Goal: Transaction & Acquisition: Obtain resource

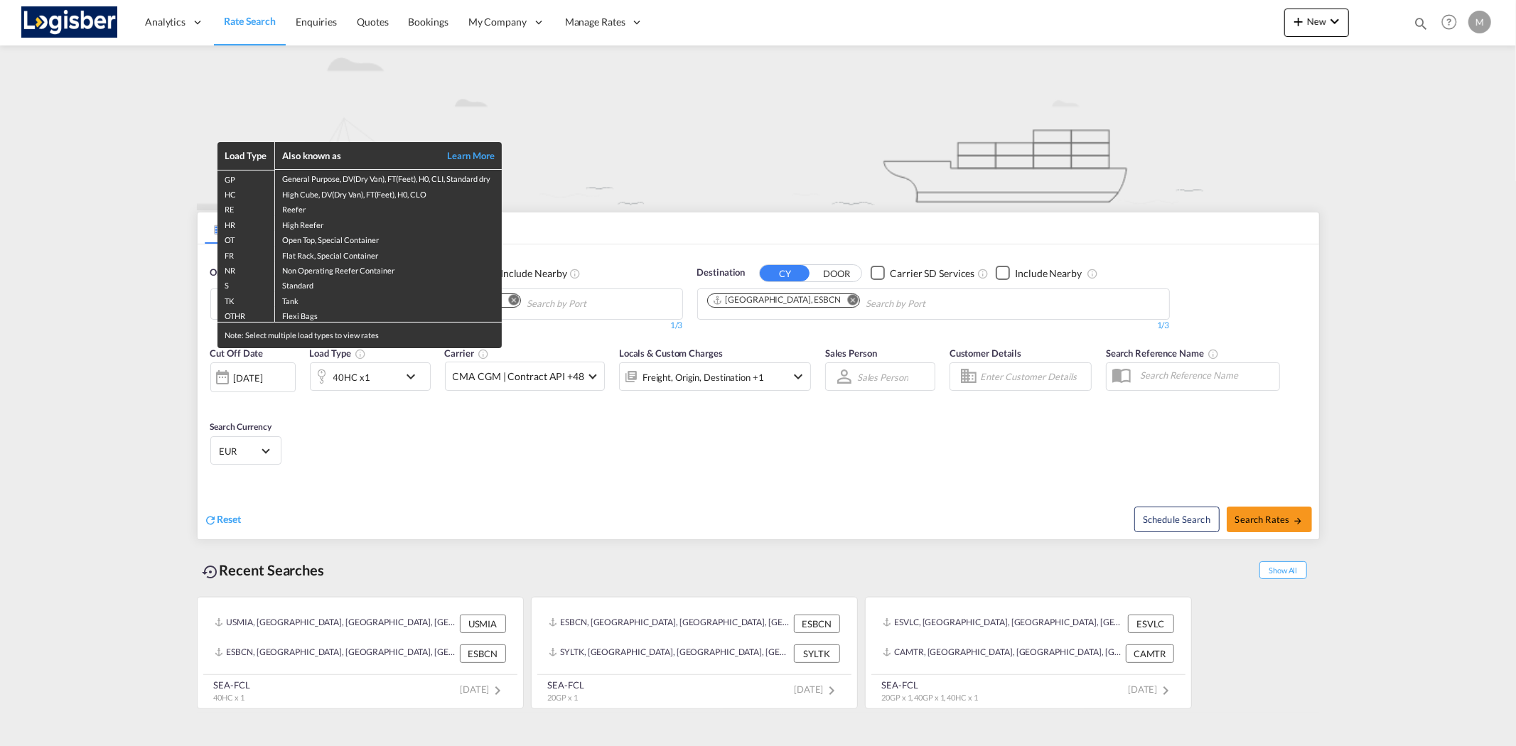
drag, startPoint x: 606, startPoint y: 311, endPoint x: 562, endPoint y: 309, distance: 44.8
click at [606, 310] on div "Load Type Also known as Learn More GP General Purpose, DV(Dry Van), FT(Feet), H…" at bounding box center [758, 373] width 1516 height 746
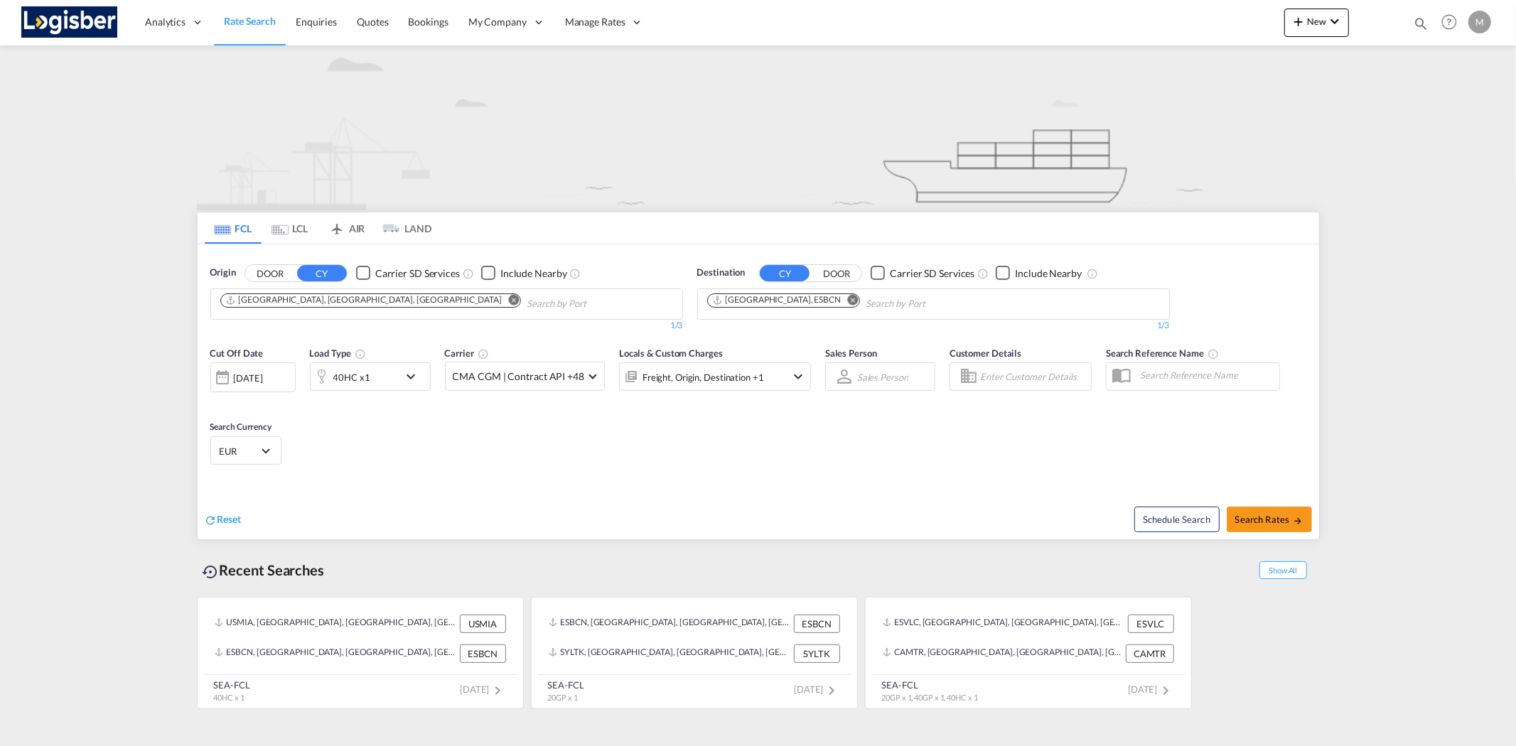
click at [508, 299] on md-icon "Remove" at bounding box center [513, 299] width 11 height 11
click at [847, 299] on md-icon "Remove" at bounding box center [852, 299] width 11 height 11
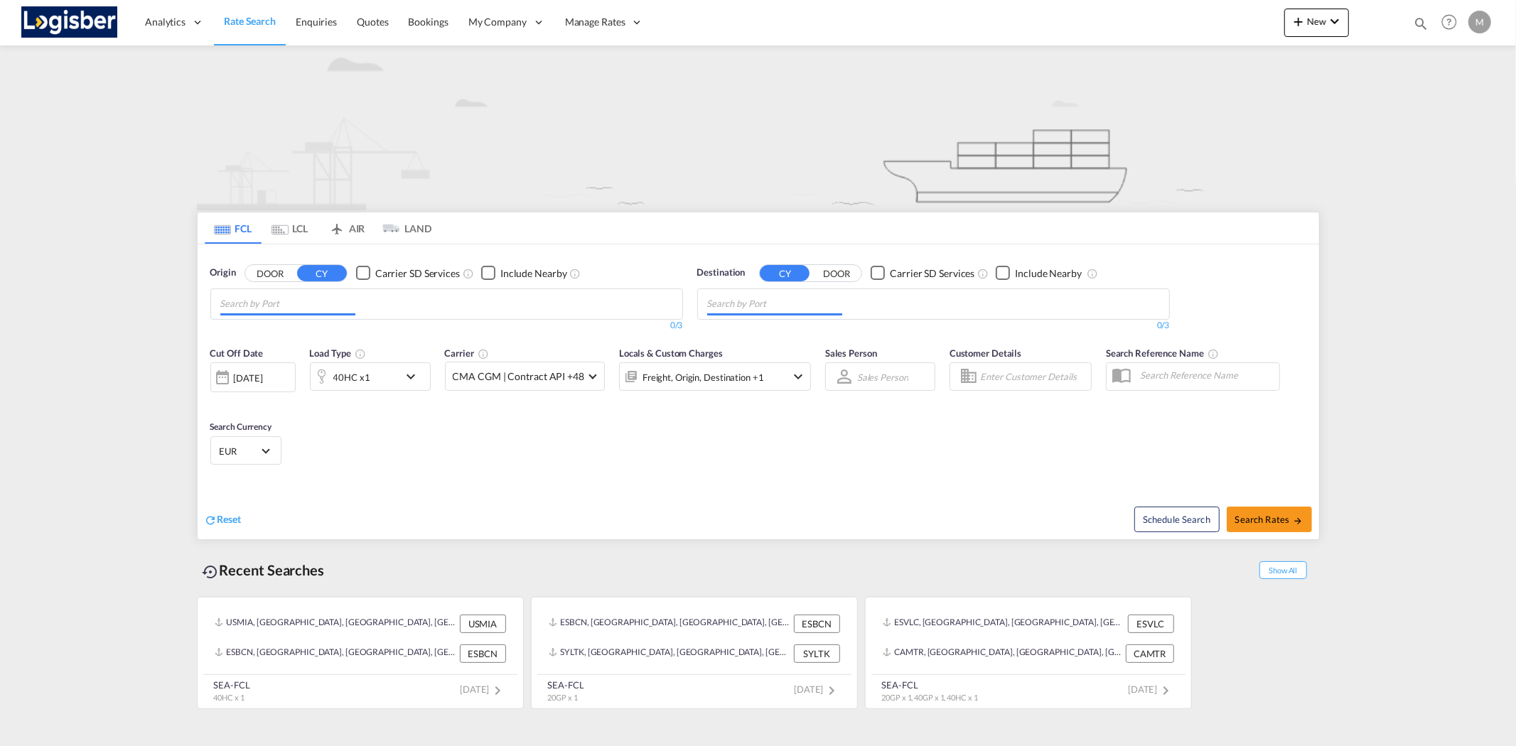
click at [807, 300] on input "Chips input." at bounding box center [774, 304] width 135 height 23
click at [331, 297] on body "Analytics Reports Dashboard Rate Search Enquiries Quotes Bookings" at bounding box center [758, 373] width 1516 height 746
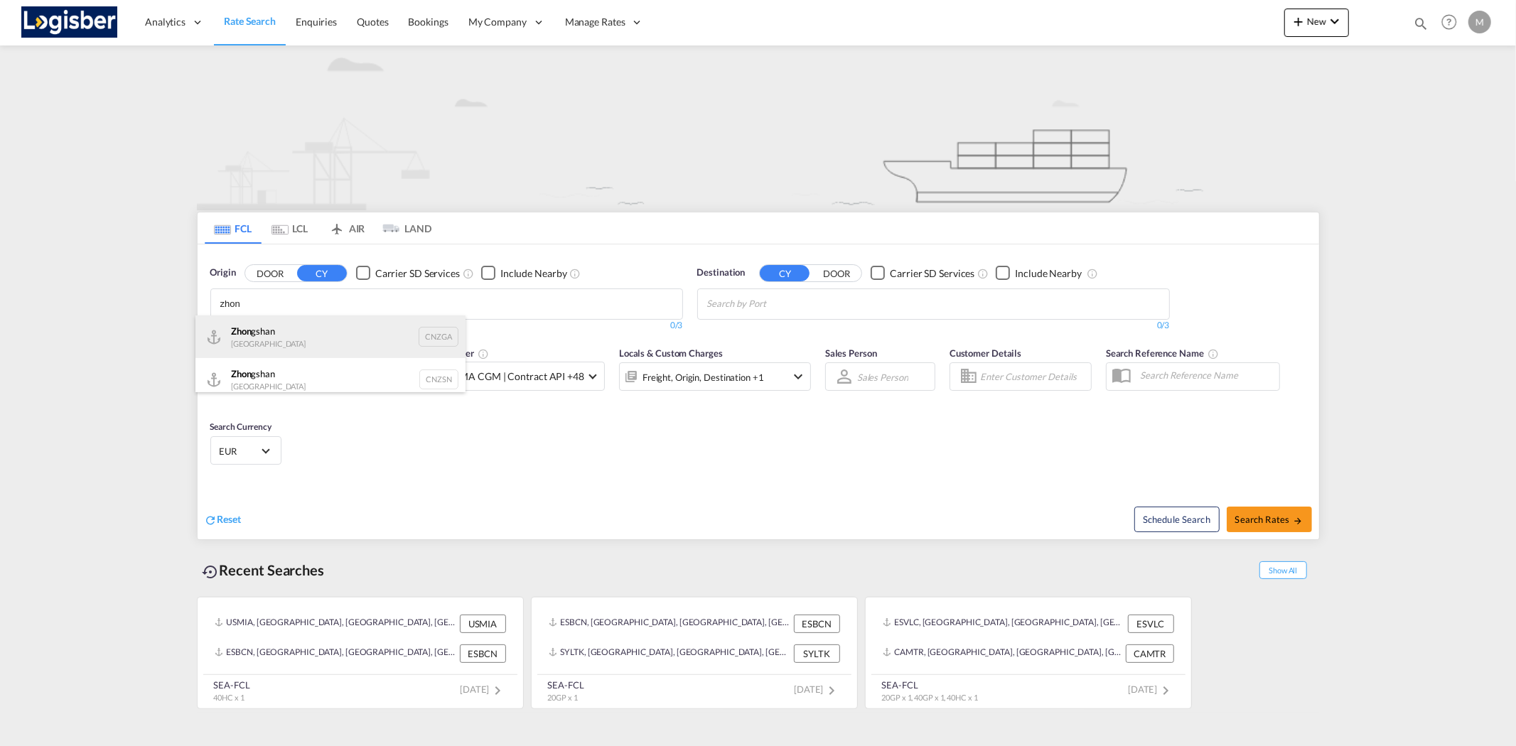
type input "zhon"
click at [301, 335] on div "Zhon gshan [GEOGRAPHIC_DATA] CNZGA" at bounding box center [330, 337] width 270 height 43
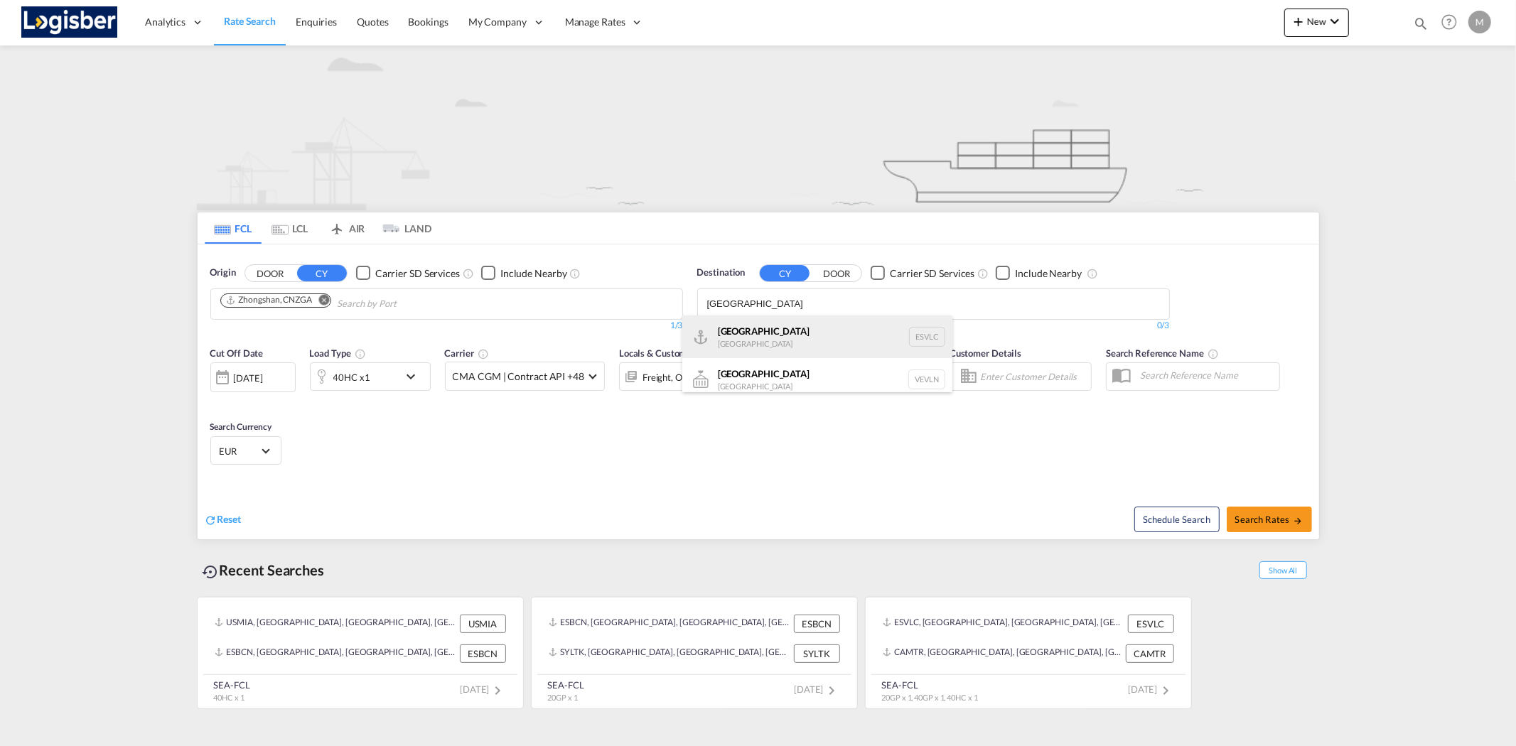
type input "[GEOGRAPHIC_DATA]"
click at [748, 338] on div "[GEOGRAPHIC_DATA] [GEOGRAPHIC_DATA] ESVLC" at bounding box center [817, 337] width 270 height 43
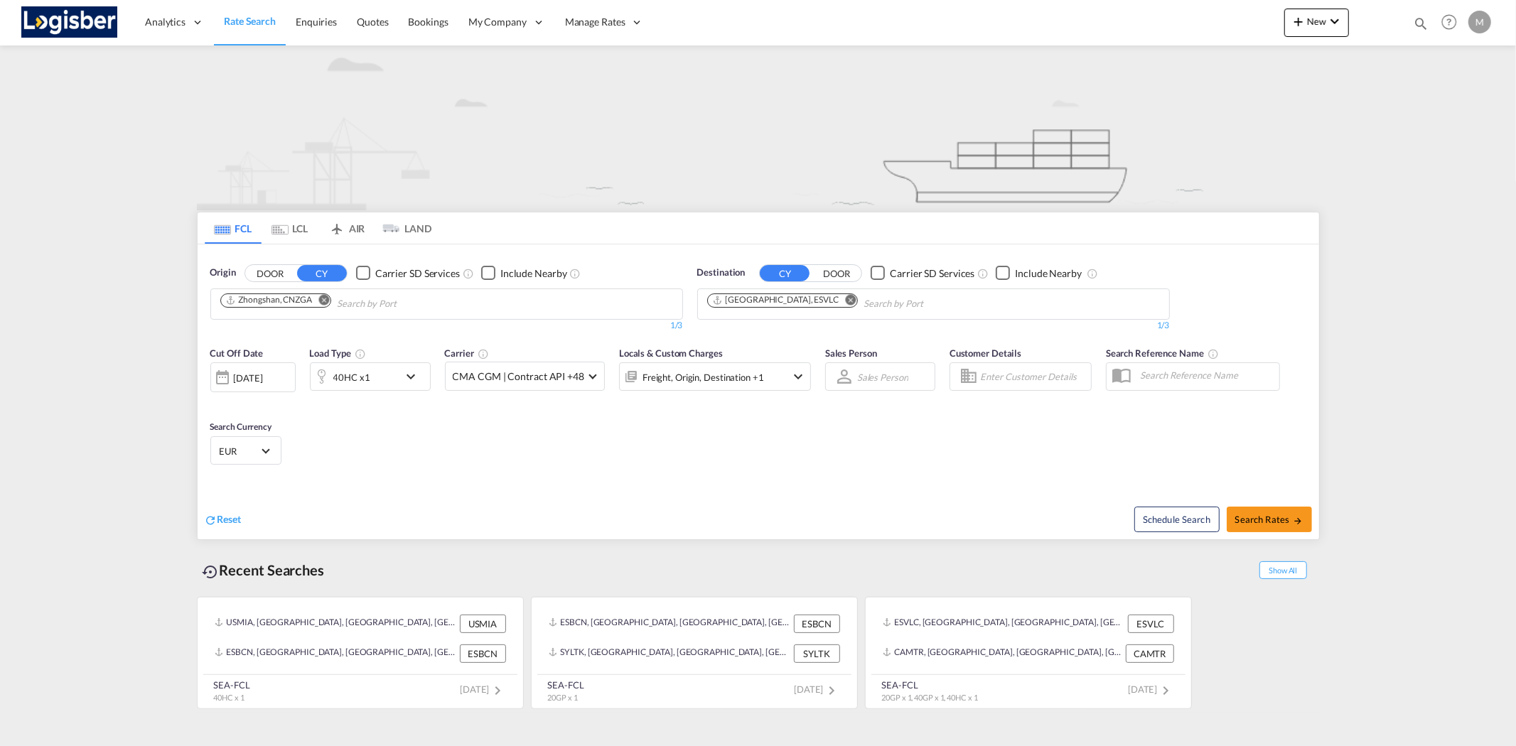
click at [409, 380] on md-icon "icon-chevron-down" at bounding box center [414, 376] width 24 height 17
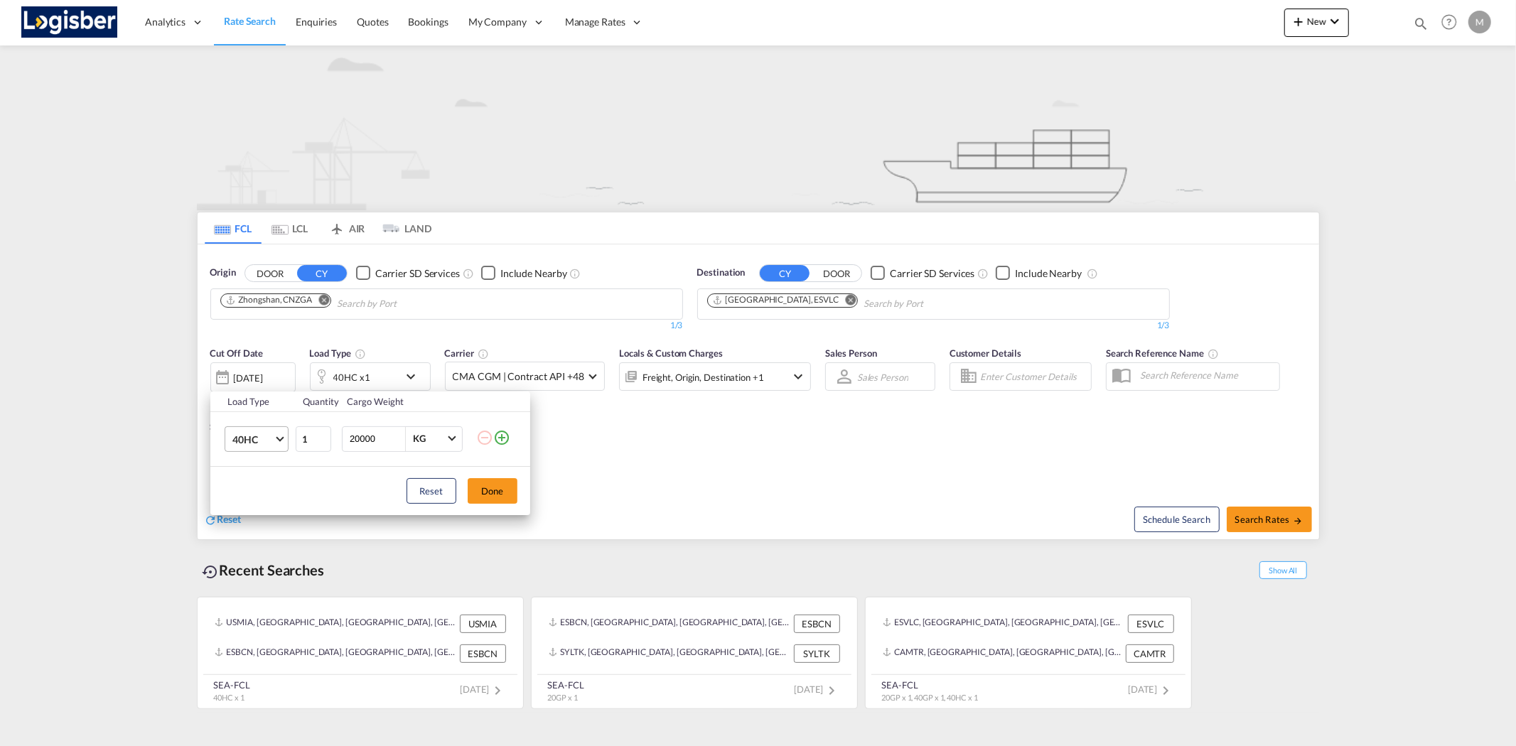
click at [273, 439] on span "40HC" at bounding box center [252, 440] width 41 height 14
click at [239, 373] on div "20GP" at bounding box center [244, 371] width 25 height 14
click at [496, 489] on button "Done" at bounding box center [493, 491] width 50 height 26
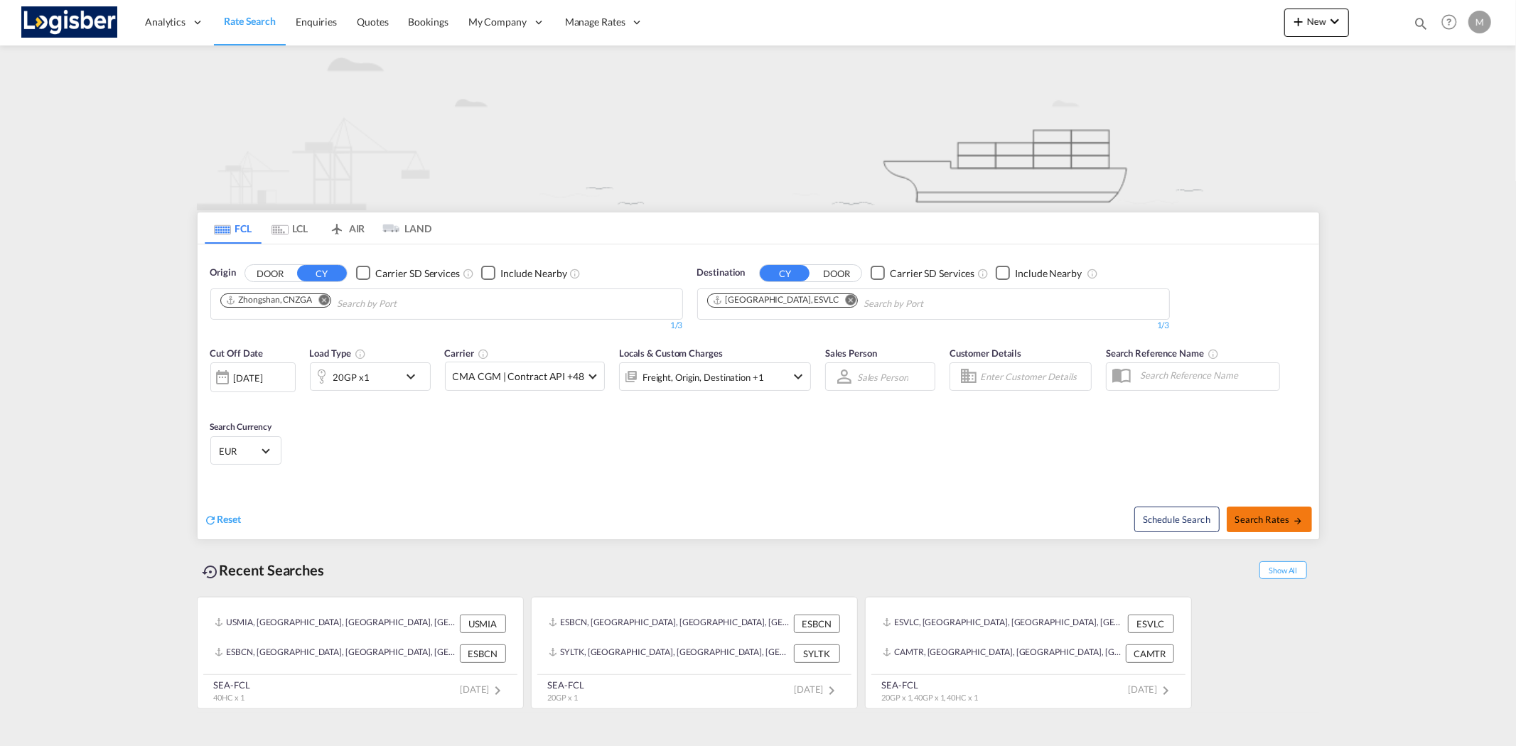
click at [1270, 517] on span "Search Rates" at bounding box center [1269, 519] width 68 height 11
type input "CNZGA to ESVLC / [DATE]"
